Goal: Find specific fact: Find specific fact

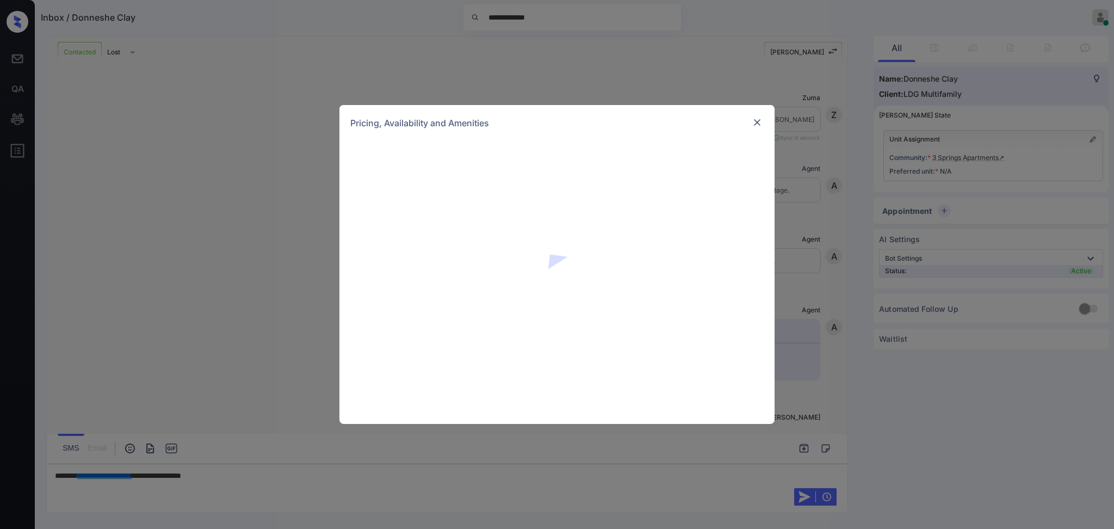
scroll to position [406, 0]
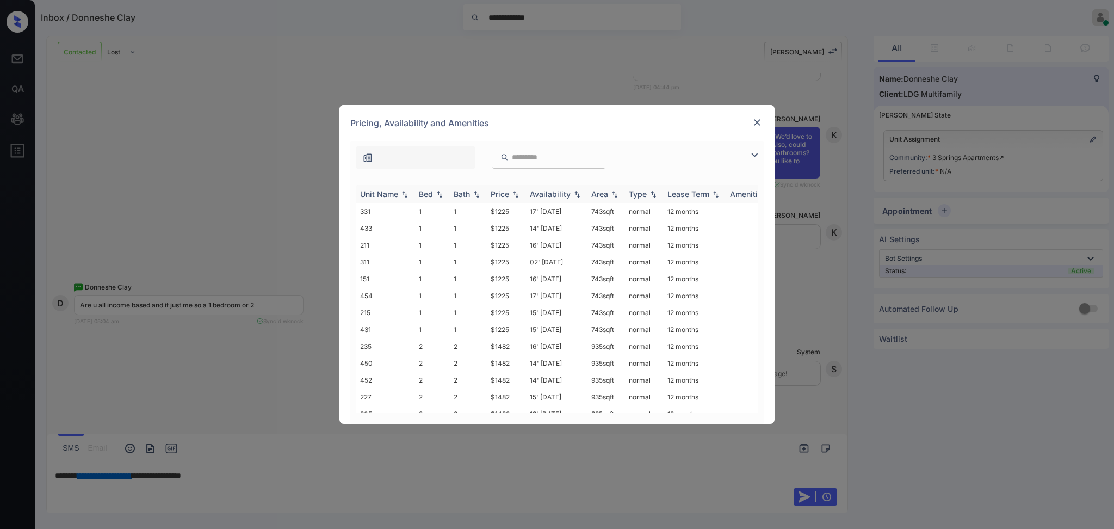
click at [426, 191] on div "Bed" at bounding box center [426, 193] width 14 height 9
click at [438, 193] on img at bounding box center [439, 194] width 11 height 8
drag, startPoint x: 485, startPoint y: 263, endPoint x: 510, endPoint y: 264, distance: 25.6
click at [509, 264] on tr "311 1 1 $1225 02' May 25 743 sqft normal 12 months" at bounding box center [640, 261] width 568 height 17
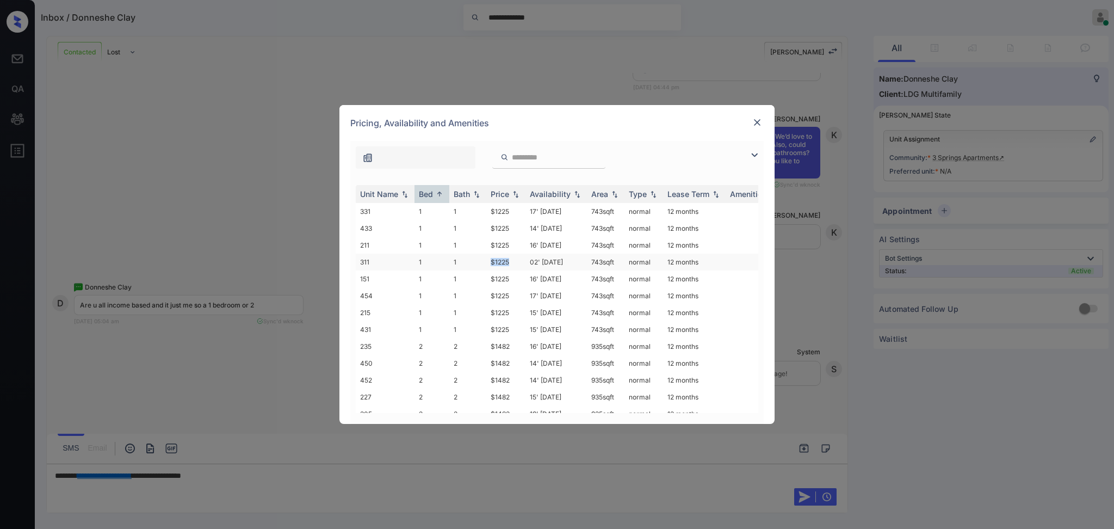
copy tr "$1225"
click at [759, 124] on img at bounding box center [757, 122] width 11 height 11
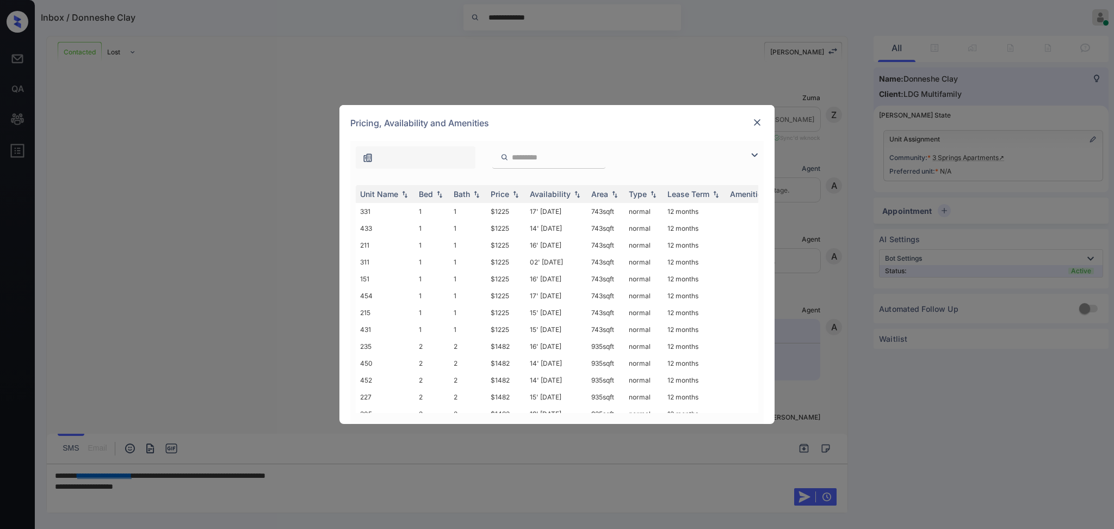
scroll to position [406, 0]
click at [420, 194] on div "Bed" at bounding box center [426, 193] width 14 height 9
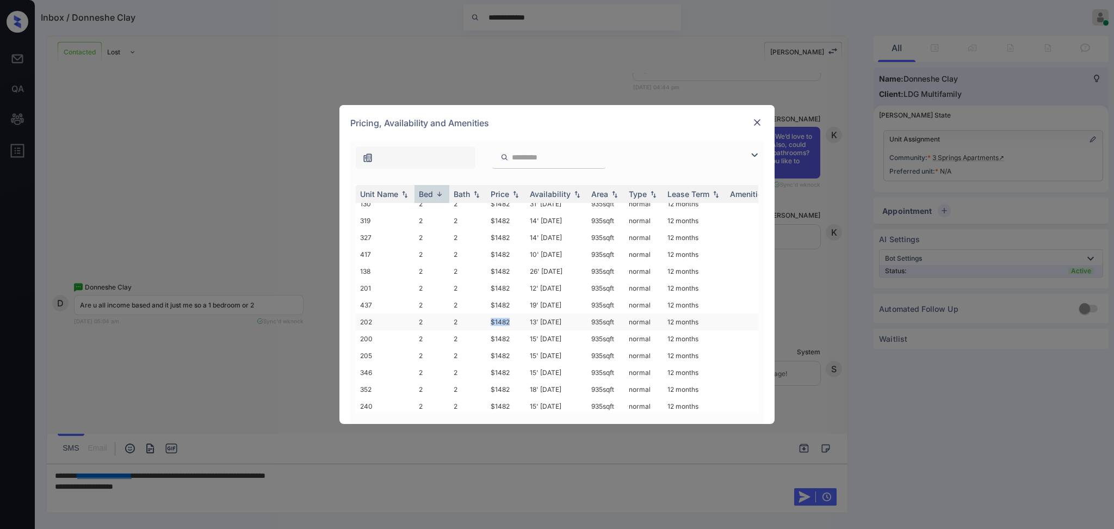
drag, startPoint x: 486, startPoint y: 316, endPoint x: 544, endPoint y: 314, distance: 57.7
click at [513, 319] on td "$1482" at bounding box center [505, 321] width 39 height 17
copy td "$1482"
click at [756, 125] on img at bounding box center [757, 122] width 11 height 11
